Goal: Communication & Community: Share content

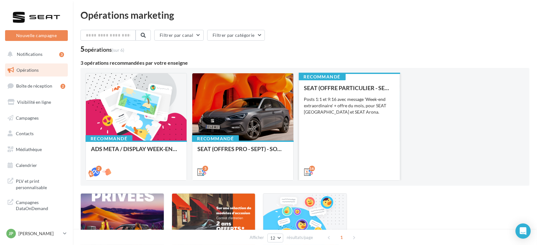
click at [339, 152] on div "SEAT (OFFRE PARTICULIER - SEPT) - SOCIAL MEDIA Posts 1:1 et 9:16 avec message '…" at bounding box center [349, 130] width 91 height 90
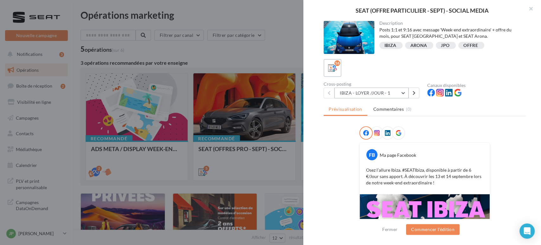
click at [370, 87] on button "IBIZA - LOYER /JOUR - 1" at bounding box center [371, 92] width 74 height 11
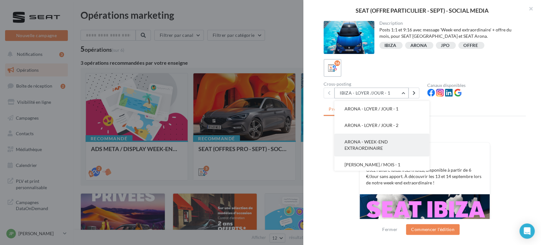
scroll to position [141, 0]
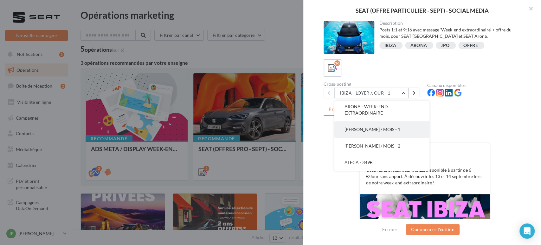
click at [358, 129] on span "ARONA - LOYER / MOIS - 1" at bounding box center [372, 128] width 56 height 5
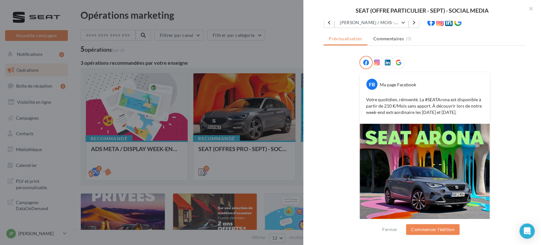
scroll to position [35, 0]
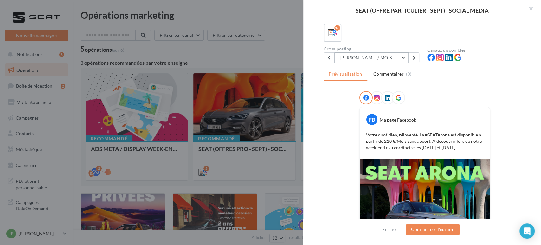
click at [392, 56] on button "[PERSON_NAME] / MOIS - 1" at bounding box center [371, 57] width 74 height 11
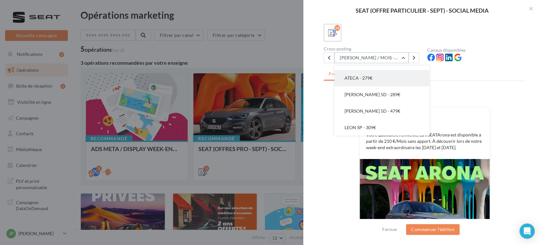
scroll to position [171, 0]
click at [370, 78] on span "[PERSON_NAME] / MOIS - 2" at bounding box center [372, 79] width 56 height 5
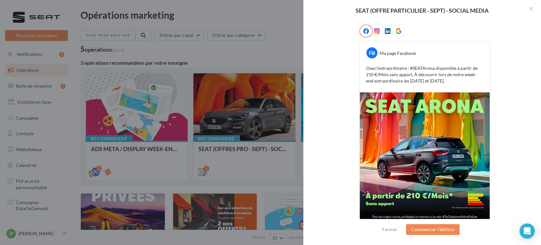
scroll to position [105, 0]
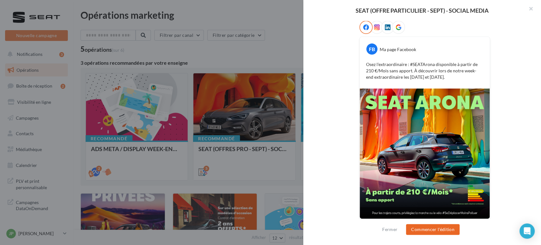
click at [432, 229] on button "Commencer l'édition" at bounding box center [433, 229] width 54 height 11
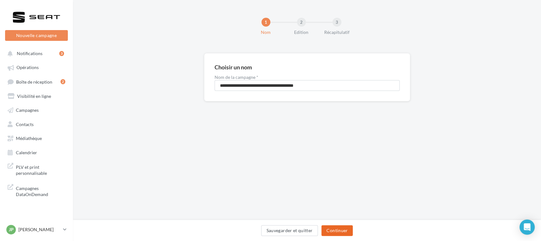
click at [337, 230] on button "Continuer" at bounding box center [336, 230] width 31 height 11
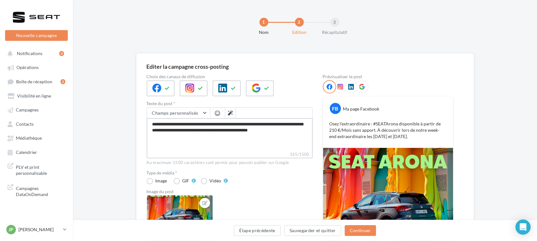
drag, startPoint x: 190, startPoint y: 139, endPoint x: 167, endPoint y: 129, distance: 24.7
click at [167, 129] on textarea "**********" at bounding box center [230, 134] width 166 height 33
type textarea "**********"
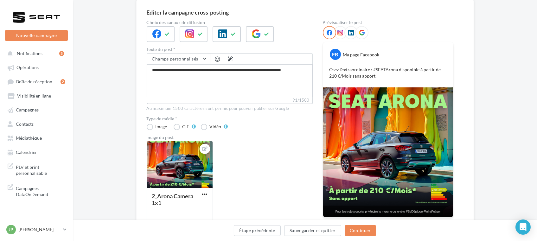
scroll to position [56, 0]
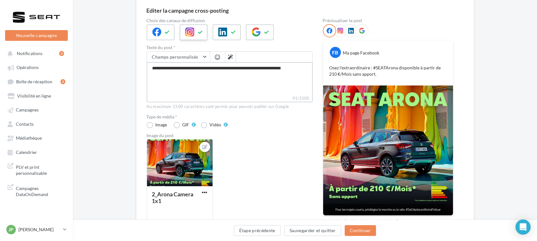
type textarea "**********"
click at [200, 31] on icon at bounding box center [200, 32] width 5 height 4
click at [266, 31] on icon at bounding box center [266, 32] width 5 height 4
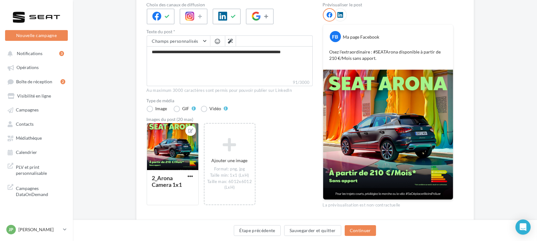
scroll to position [73, 0]
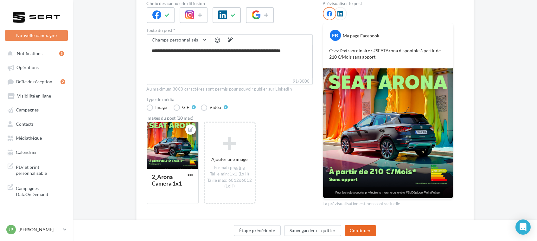
click at [362, 230] on button "Continuer" at bounding box center [360, 230] width 31 height 11
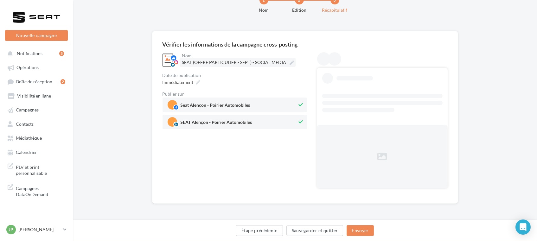
scroll to position [0, 0]
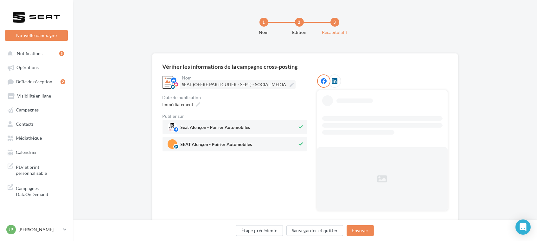
click at [195, 81] on label "SEAT (OFFRE PARTICULIER - SEPT) - SOCIAL MEDIA" at bounding box center [238, 84] width 116 height 9
click at [195, 81] on input "**********" at bounding box center [210, 85] width 56 height 11
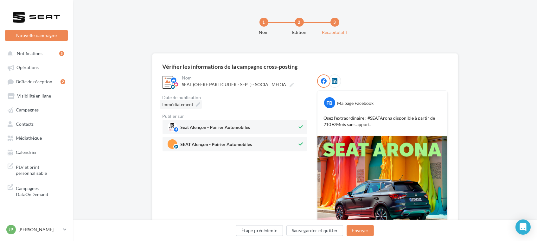
click at [189, 107] on span "Immédiatement" at bounding box center [177, 104] width 31 height 6
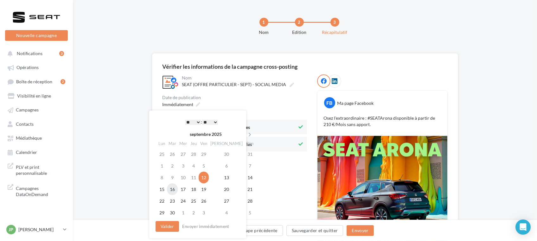
click at [172, 191] on td "16" at bounding box center [172, 189] width 11 height 12
click at [164, 226] on button "Valider" at bounding box center [167, 226] width 23 height 11
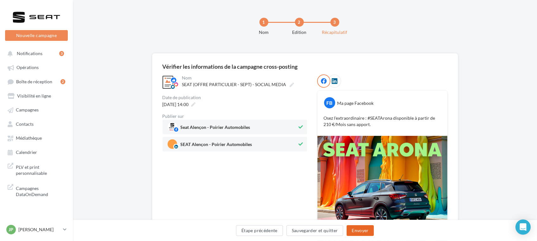
click at [357, 232] on button "Envoyer" at bounding box center [360, 230] width 27 height 11
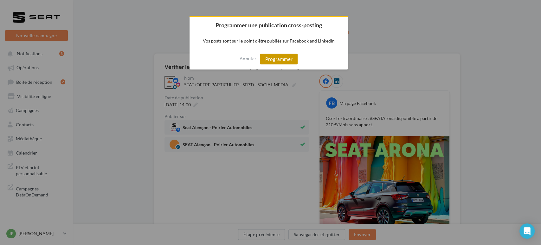
click at [279, 56] on button "Programmer" at bounding box center [279, 59] width 38 height 11
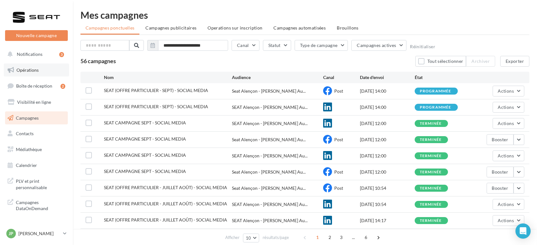
click at [24, 75] on link "Opérations" at bounding box center [36, 69] width 65 height 13
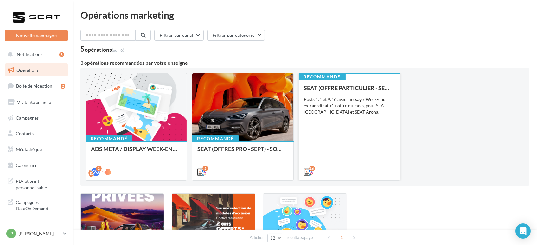
click at [377, 151] on div "SEAT (OFFRE PARTICULIER - SEPT) - SOCIAL MEDIA Posts 1:1 et 9:16 avec message '…" at bounding box center [349, 130] width 91 height 90
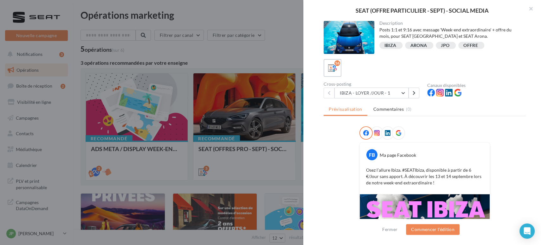
click at [372, 86] on div "Cross-posting IBIZA - LOYER /JOUR - 1 IBIZA - LOYER /JOUR - 1 IBIZA - LOYER /JO…" at bounding box center [375, 90] width 104 height 16
click at [372, 91] on button "IBIZA - LOYER /JOUR - 1" at bounding box center [371, 92] width 74 height 11
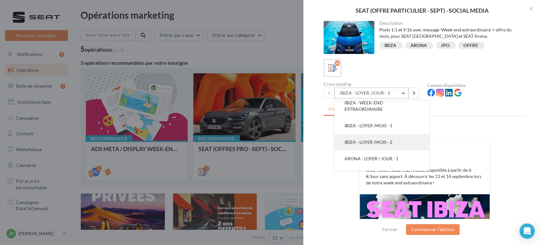
scroll to position [35, 0]
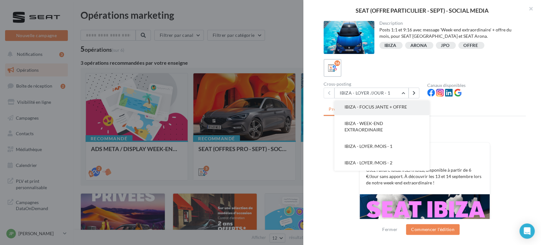
click at [358, 103] on button "IBIZA - FOCUS JANTE + OFFRE" at bounding box center [381, 107] width 95 height 16
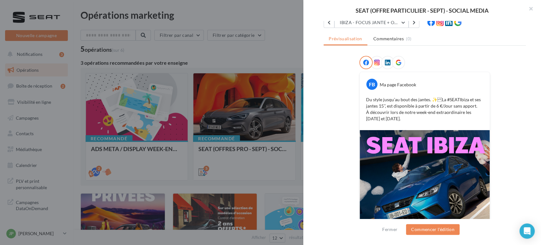
scroll to position [0, 0]
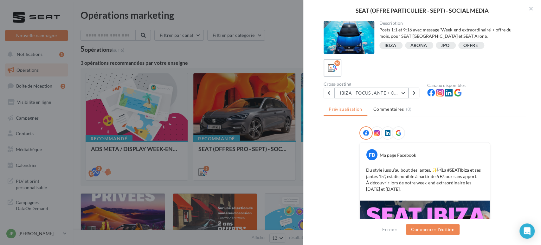
click at [367, 92] on button "IBIZA - FOCUS JANTE + OFFRE" at bounding box center [371, 92] width 74 height 11
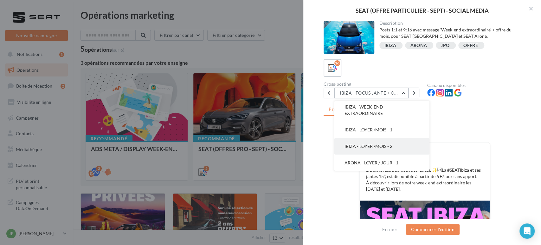
scroll to position [87, 0]
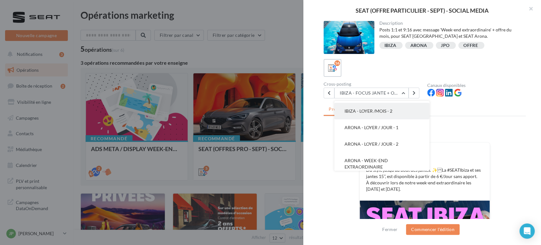
click at [384, 116] on button "IBIZA - LOYER /MOIS - 2" at bounding box center [381, 111] width 95 height 16
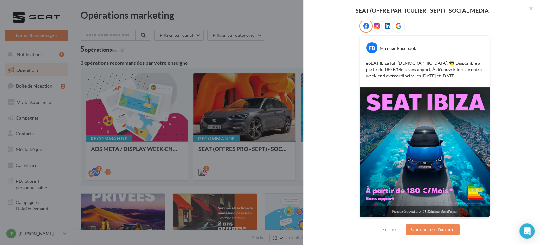
scroll to position [107, 0]
click at [427, 227] on button "Commencer l'édition" at bounding box center [433, 229] width 54 height 11
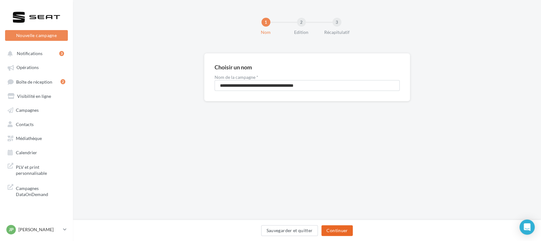
click at [339, 226] on button "Continuer" at bounding box center [336, 230] width 31 height 11
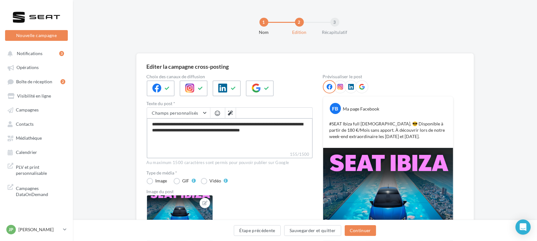
drag, startPoint x: 290, startPoint y: 132, endPoint x: 296, endPoint y: 120, distance: 13.4
click at [296, 120] on textarea "**********" at bounding box center [230, 134] width 166 height 33
click at [296, 135] on textarea "**********" at bounding box center [230, 134] width 166 height 33
drag, startPoint x: 296, startPoint y: 133, endPoint x: 300, endPoint y: 122, distance: 11.7
click at [300, 122] on textarea "**********" at bounding box center [230, 134] width 166 height 33
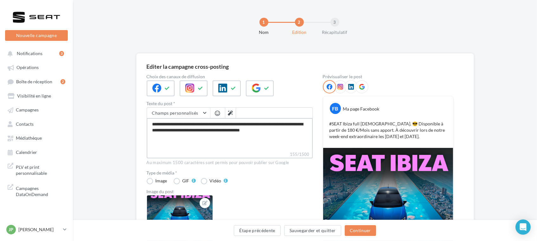
type textarea "**********"
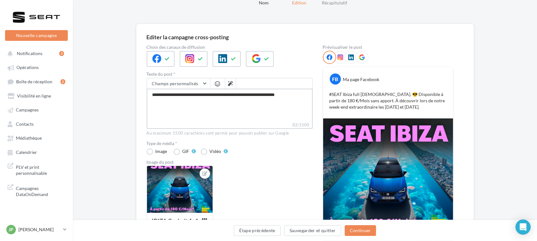
scroll to position [70, 0]
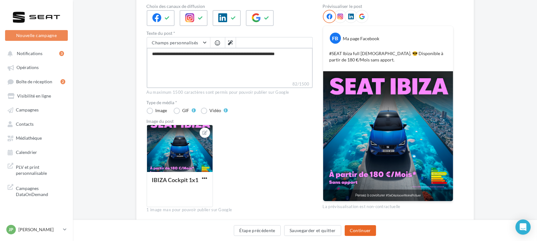
type textarea "**********"
click at [360, 230] on button "Continuer" at bounding box center [360, 230] width 31 height 11
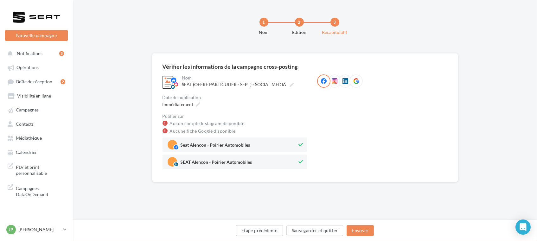
scroll to position [0, 0]
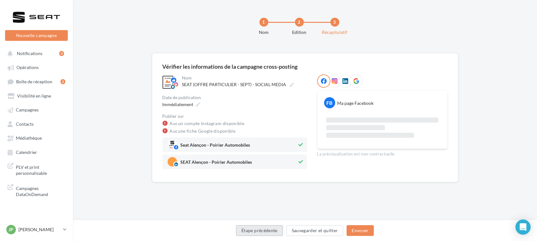
click at [265, 235] on button "Étape précédente" at bounding box center [259, 230] width 47 height 11
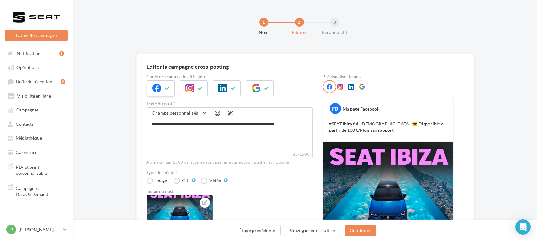
click at [165, 92] on button at bounding box center [168, 89] width 8 height 10
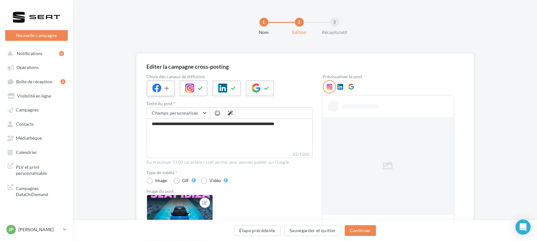
click at [165, 92] on button at bounding box center [168, 89] width 8 height 10
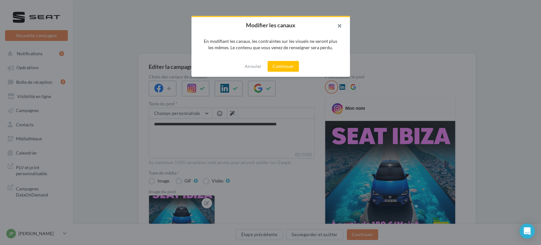
click at [344, 29] on button "button" at bounding box center [336, 26] width 25 height 19
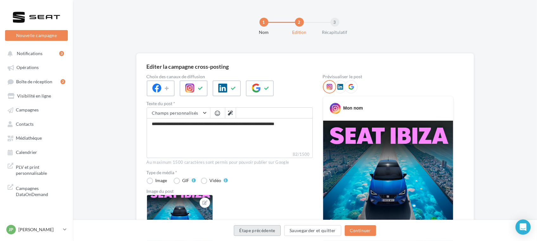
click at [260, 230] on button "Étape précédente" at bounding box center [257, 230] width 47 height 11
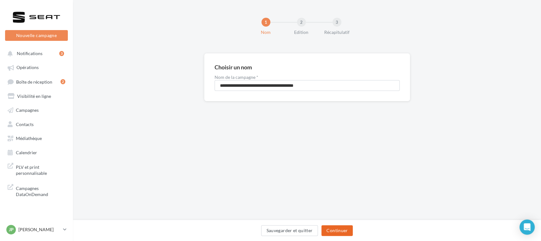
click at [332, 227] on button "Continuer" at bounding box center [336, 230] width 31 height 11
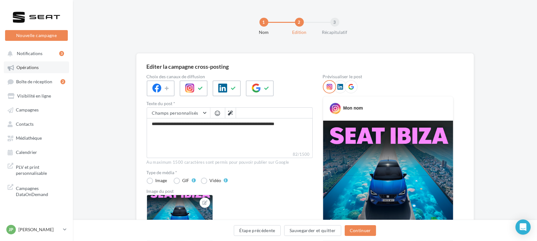
click at [22, 69] on span "Opérations" at bounding box center [27, 67] width 22 height 5
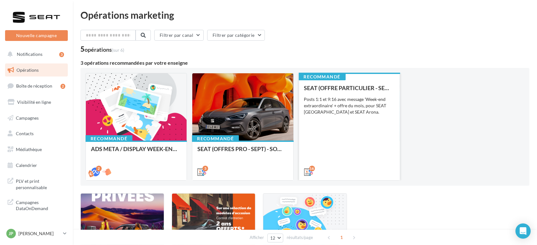
click at [359, 168] on div "16" at bounding box center [349, 171] width 91 height 8
click at [335, 148] on div "SEAT (OFFRE PARTICULIER - SEPT) - SOCIAL MEDIA Posts 1:1 et 9:16 avec message '…" at bounding box center [349, 130] width 91 height 90
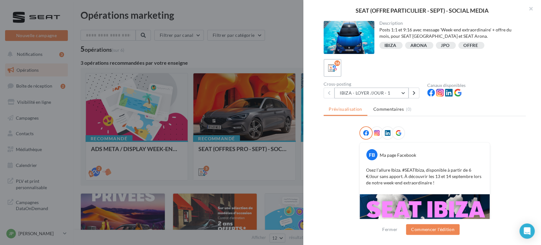
click at [376, 96] on button "IBIZA - LOYER /JOUR - 1" at bounding box center [371, 92] width 74 height 11
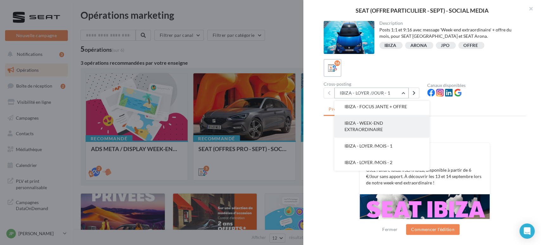
scroll to position [70, 0]
click at [359, 131] on button "IBIZA - LOYER /MOIS - 2" at bounding box center [381, 127] width 95 height 16
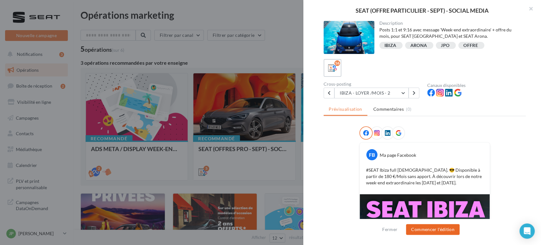
click at [423, 227] on button "Commencer l'édition" at bounding box center [433, 229] width 54 height 11
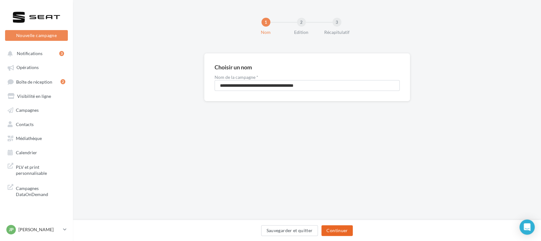
click at [342, 230] on button "Continuer" at bounding box center [336, 230] width 31 height 11
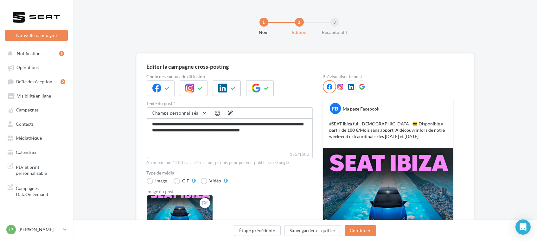
drag, startPoint x: 295, startPoint y: 130, endPoint x: 299, endPoint y: 122, distance: 9.1
click at [299, 122] on textarea "**********" at bounding box center [230, 134] width 166 height 33
type textarea "**********"
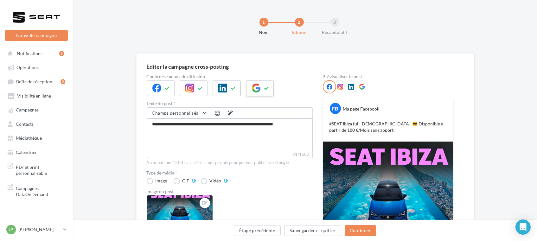
type textarea "**********"
click at [266, 93] on div at bounding box center [260, 88] width 28 height 16
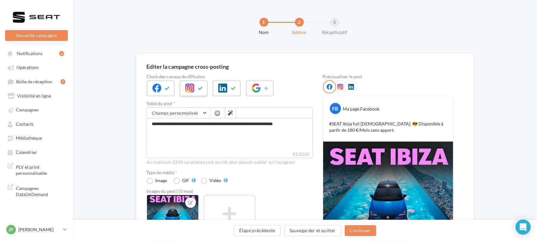
click at [191, 87] on icon at bounding box center [189, 88] width 9 height 9
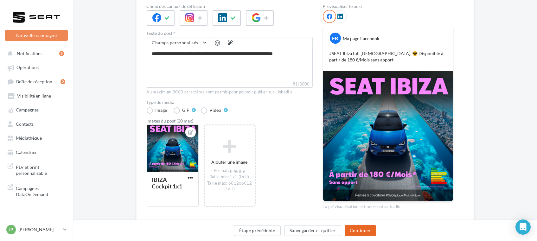
click at [364, 232] on button "Continuer" at bounding box center [360, 230] width 31 height 11
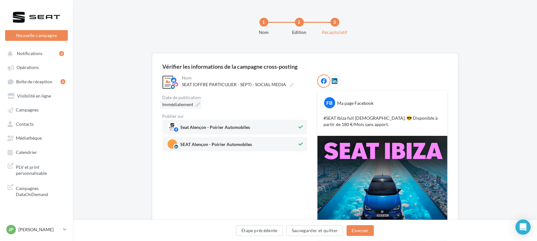
click at [190, 105] on span "Immédiatement" at bounding box center [177, 104] width 31 height 5
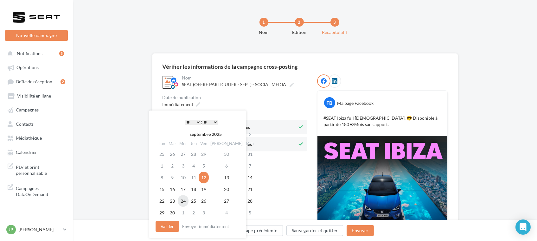
click at [188, 198] on td "24" at bounding box center [183, 201] width 11 height 12
click at [158, 227] on button "Valider" at bounding box center [167, 226] width 23 height 11
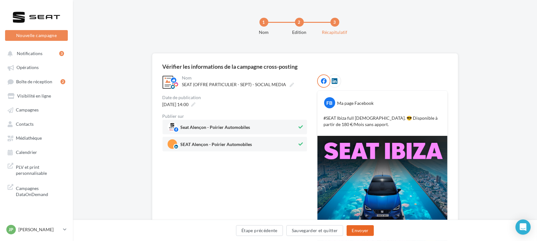
click at [368, 232] on button "Envoyer" at bounding box center [360, 230] width 27 height 11
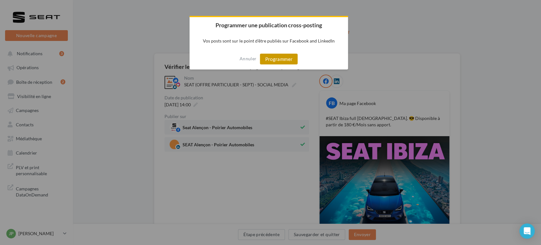
click at [285, 62] on button "Programmer" at bounding box center [279, 59] width 38 height 11
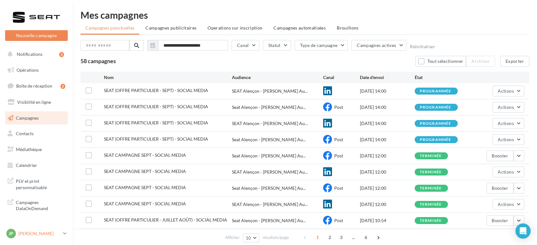
click at [40, 230] on p "[PERSON_NAME]" at bounding box center [39, 233] width 42 height 6
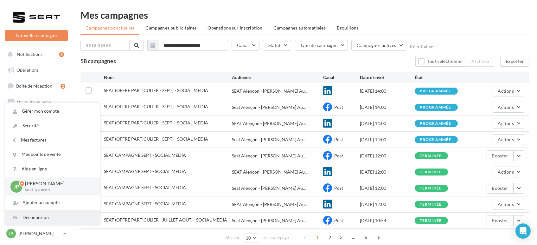
click at [34, 220] on div "Déconnexion" at bounding box center [52, 217] width 94 height 14
